Goal: Information Seeking & Learning: Learn about a topic

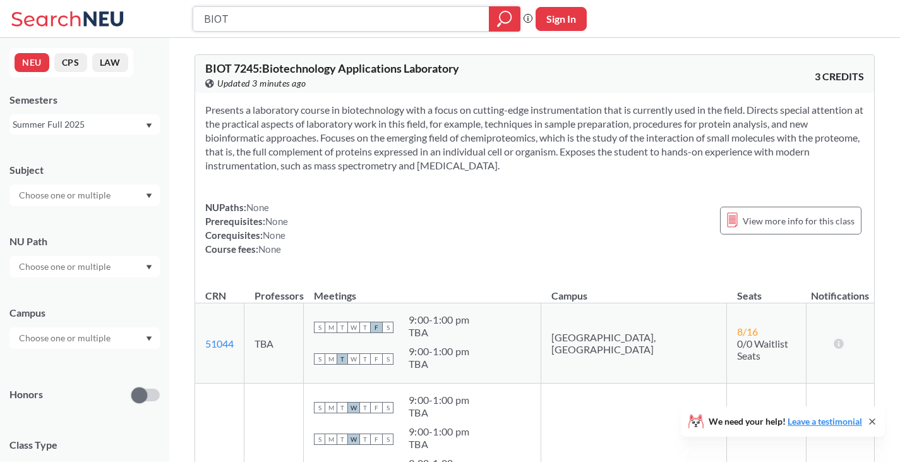
click at [503, 17] on icon "magnifying glass" at bounding box center [504, 19] width 15 height 18
click at [79, 126] on div "Summer Full 2025" at bounding box center [79, 125] width 132 height 14
click at [68, 184] on span "Summer 2 2025" at bounding box center [48, 187] width 64 height 14
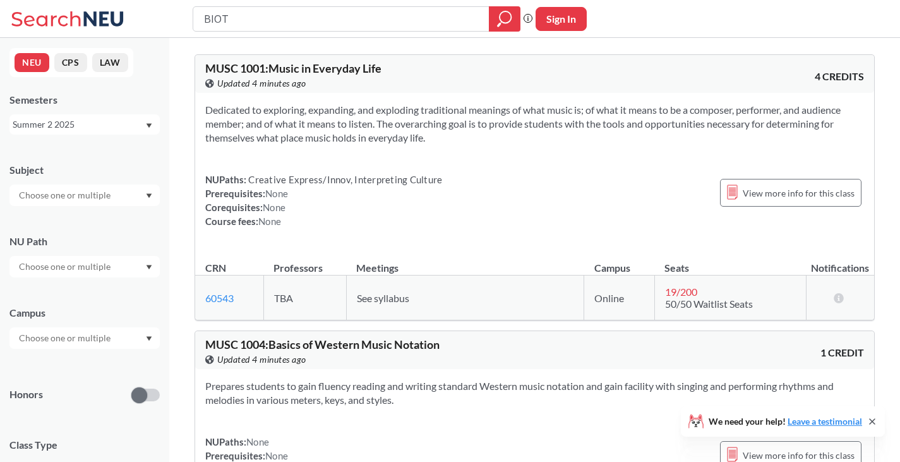
click at [91, 126] on div "Summer 2 2025" at bounding box center [79, 125] width 132 height 14
click at [63, 219] on span "Summer Full 2025" at bounding box center [53, 222] width 75 height 14
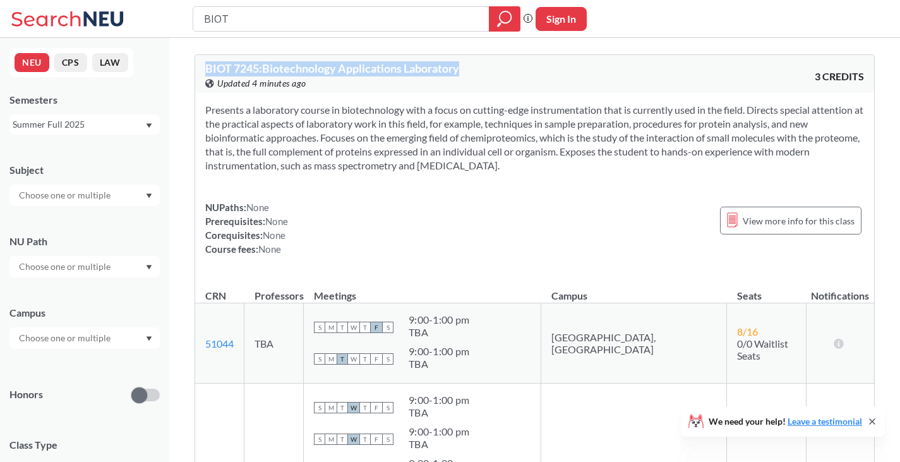
drag, startPoint x: 466, startPoint y: 71, endPoint x: 177, endPoint y: 70, distance: 289.3
copy span "BIOT 7245 : Biotechnology Applications Laboratory"
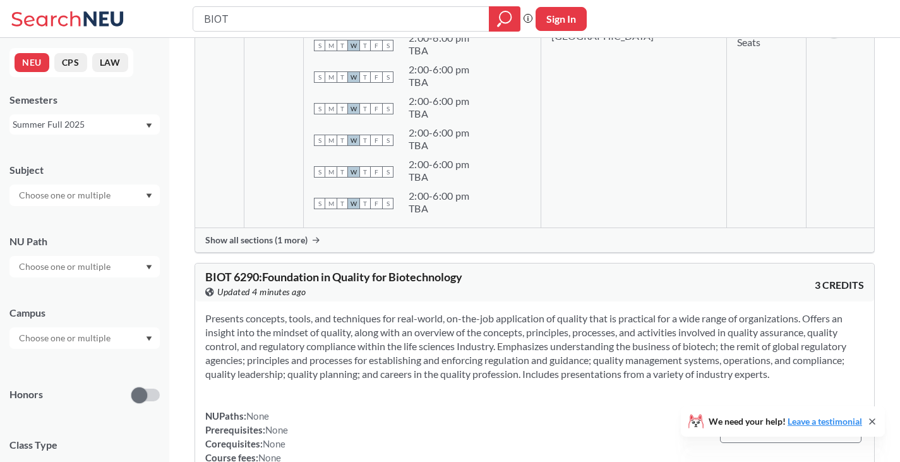
scroll to position [1074, 0]
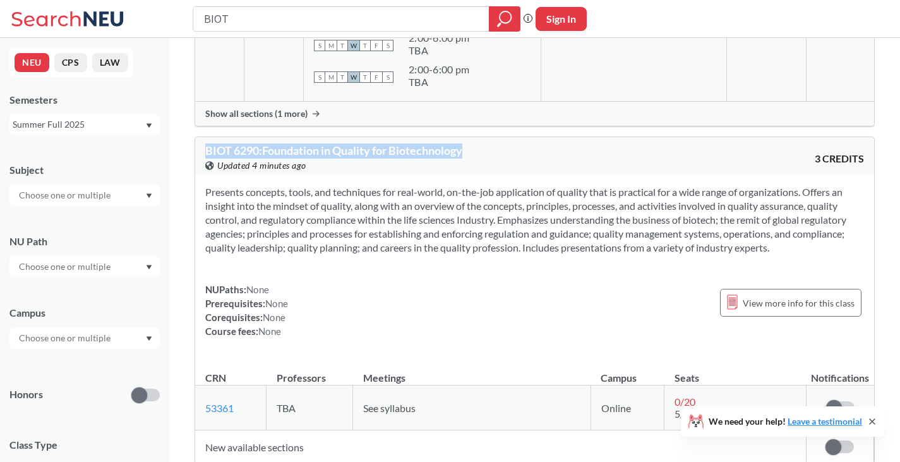
drag, startPoint x: 471, startPoint y: 147, endPoint x: 196, endPoint y: 134, distance: 275.1
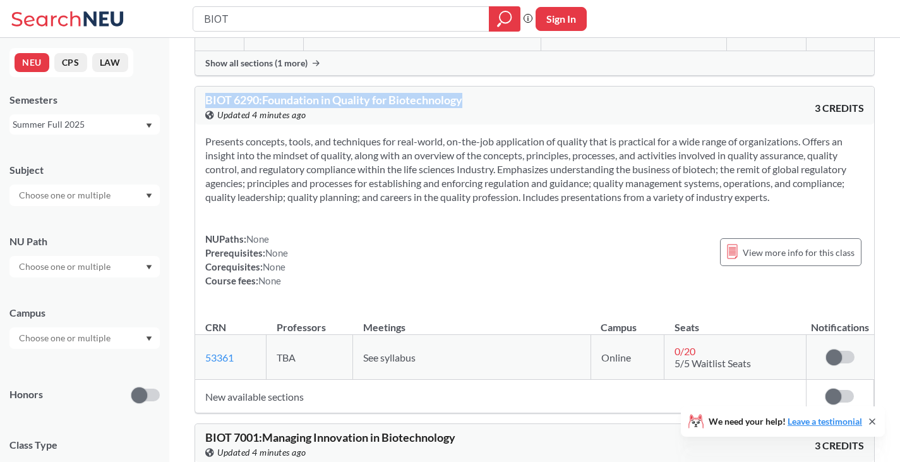
scroll to position [1200, 0]
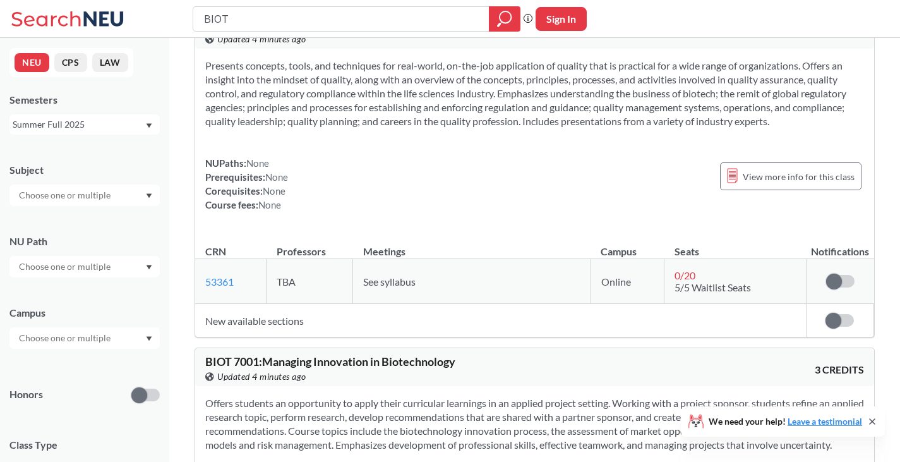
copy span "BIOT 6290 : Foundation in Quality for Biotechnology"
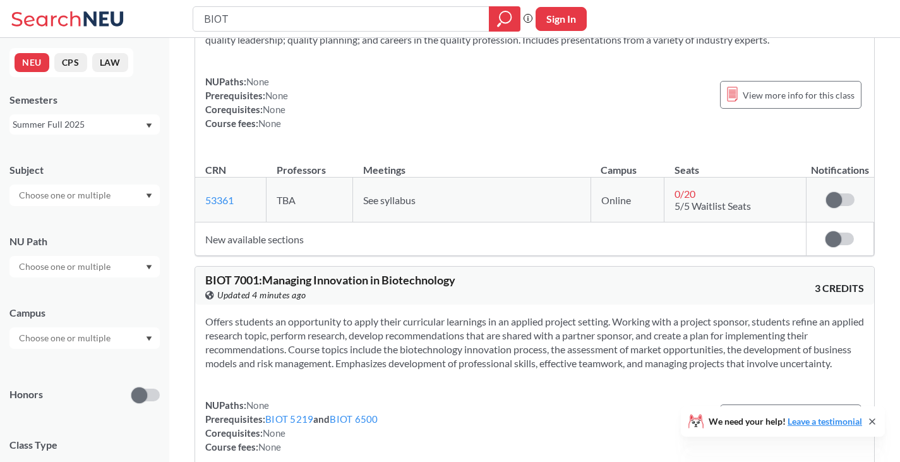
scroll to position [1327, 0]
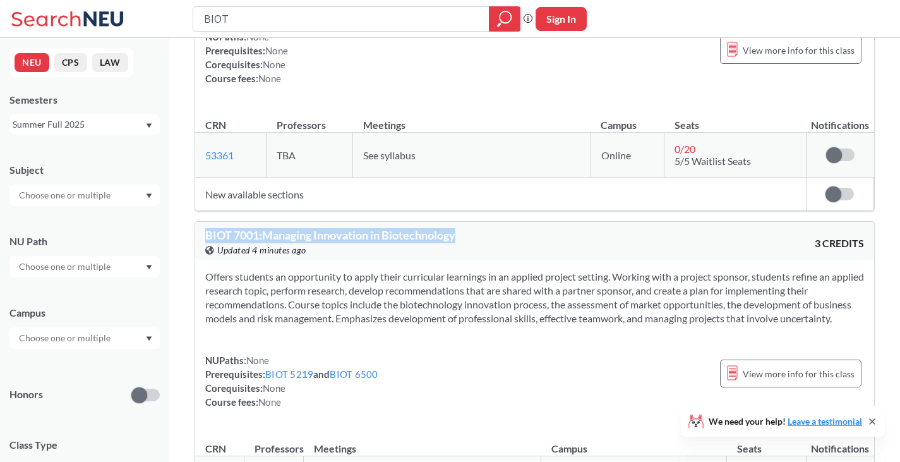
drag, startPoint x: 462, startPoint y: 237, endPoint x: 186, endPoint y: 222, distance: 276.5
copy span "BIOT 7001 : Managing Innovation in Biotechnology"
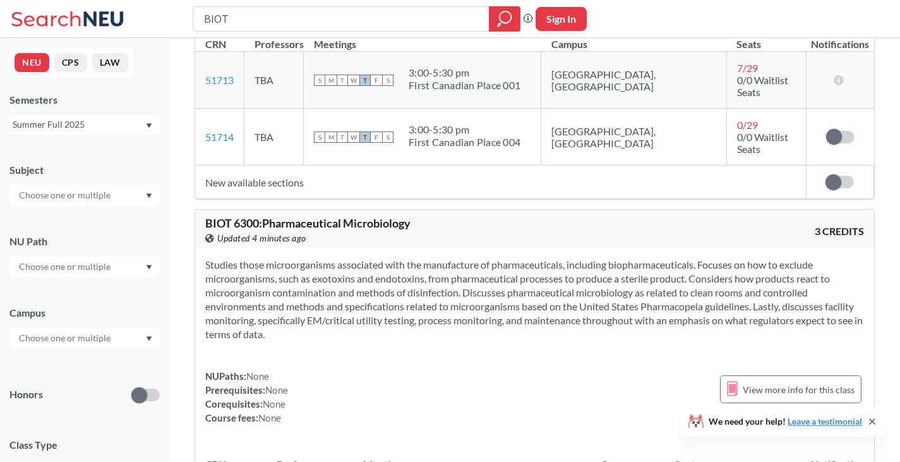
scroll to position [2085, 0]
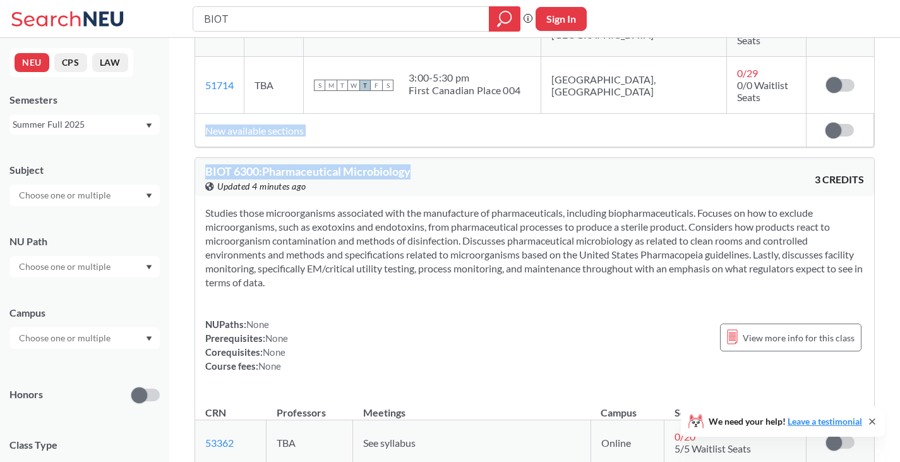
drag, startPoint x: 438, startPoint y: 143, endPoint x: 200, endPoint y: 121, distance: 239.1
click at [200, 121] on div "BIOT 7245 : Biotechnology Applications Laboratory View this course on Banner. U…" at bounding box center [535, 48] width 680 height 4157
click at [467, 179] on div "View this course on Banner. Updated 4 minutes ago" at bounding box center [370, 186] width 330 height 14
drag, startPoint x: 423, startPoint y: 143, endPoint x: 201, endPoint y: 126, distance: 223.0
click at [201, 126] on div "BIOT 7245 : Biotechnology Applications Laboratory View this course on Banner. U…" at bounding box center [535, 48] width 680 height 4157
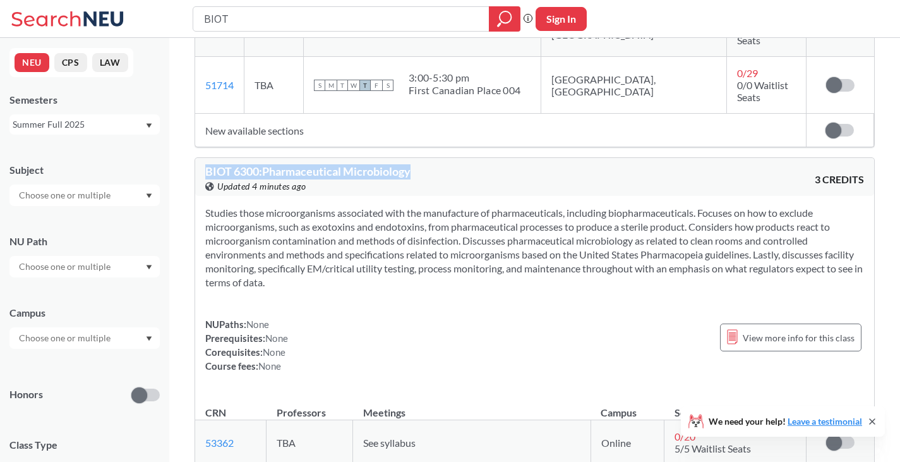
copy span "BIOT 6300 : Pharmaceutical Microbiology"
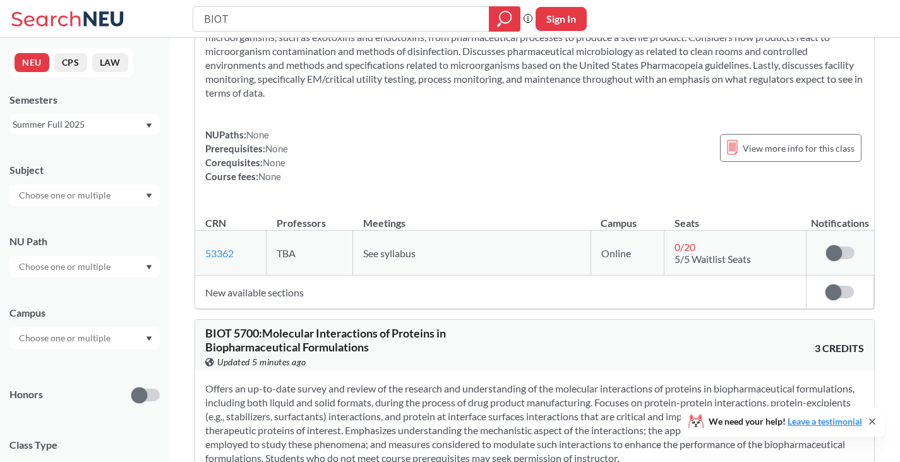
scroll to position [2401, 0]
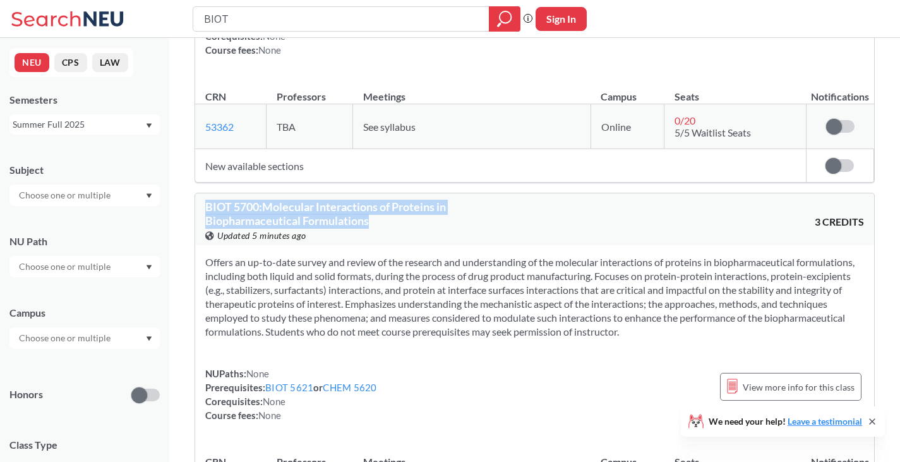
drag, startPoint x: 402, startPoint y: 200, endPoint x: 196, endPoint y: 177, distance: 207.2
click at [196, 193] on div "BIOT 5700 : Molecular Interactions of Proteins in Biopharmaceutical Formulation…" at bounding box center [534, 219] width 679 height 52
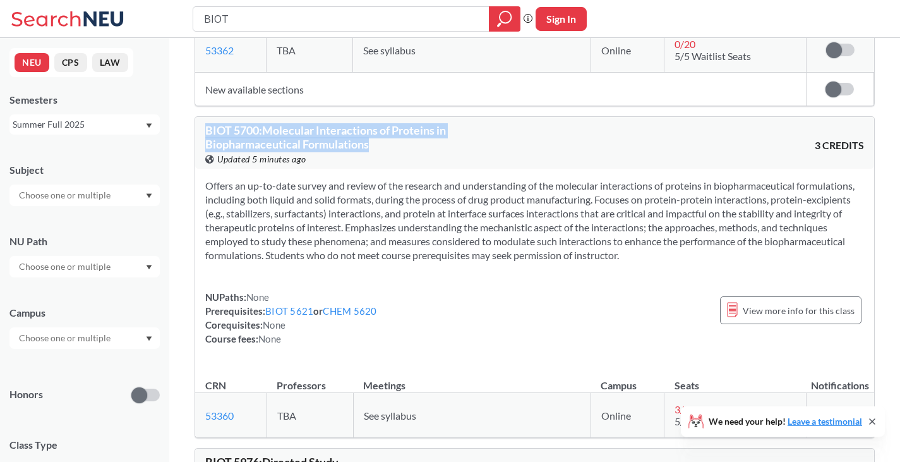
scroll to position [2527, 0]
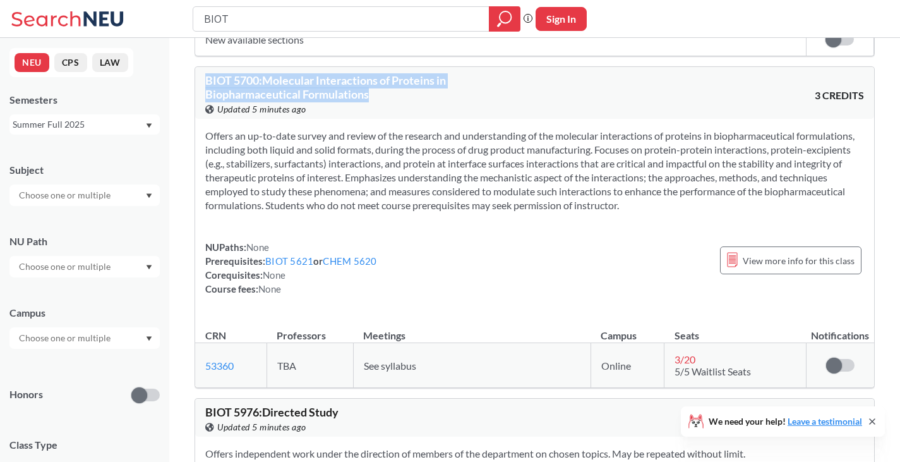
copy span "BIOT 5700 : Molecular Interactions of Proteins in Biopharmaceutical Formulations"
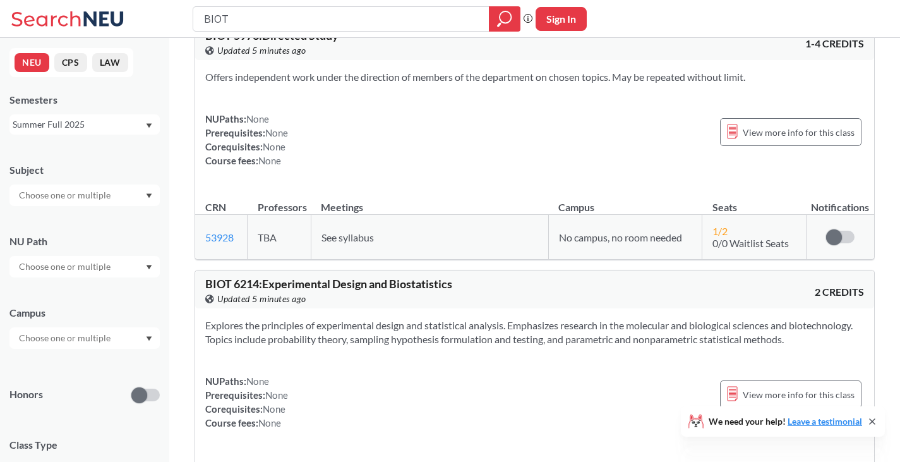
scroll to position [2906, 0]
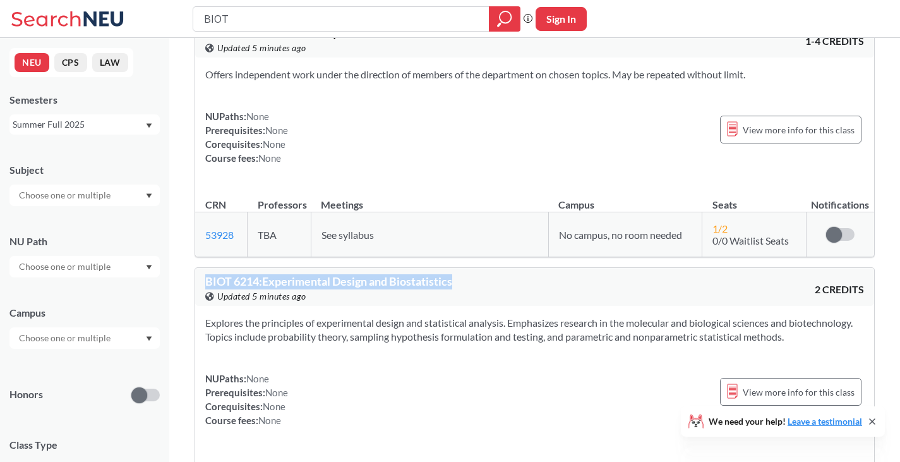
drag, startPoint x: 460, startPoint y: 258, endPoint x: 186, endPoint y: 251, distance: 274.2
copy span "BIOT 6214 : Experimental Design and Biostatistics"
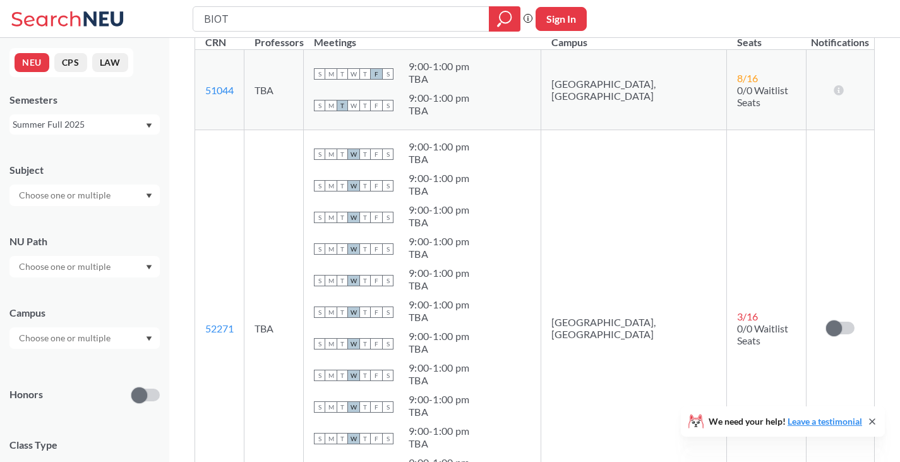
scroll to position [0, 0]
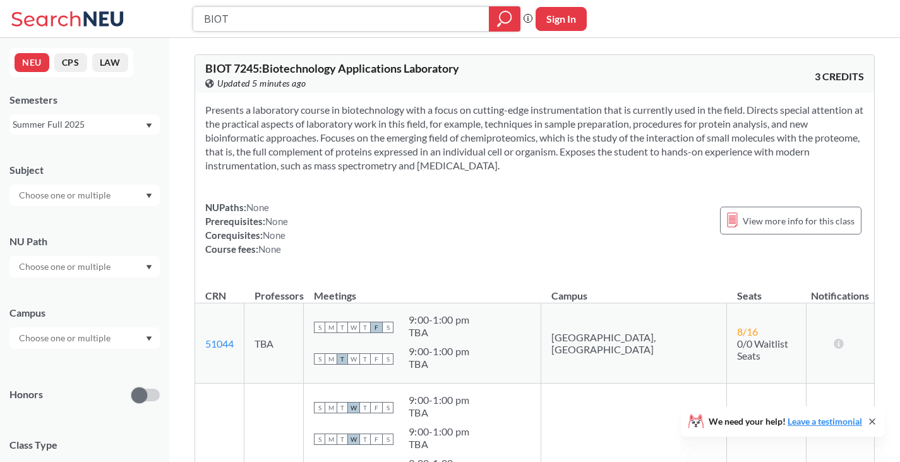
click at [212, 22] on input "BIOT" at bounding box center [341, 18] width 277 height 21
click at [202, 16] on div "BIOT" at bounding box center [357, 18] width 328 height 25
click at [212, 23] on input "BIOT" at bounding box center [341, 18] width 277 height 21
type input "CHEM"
